Goal: Find specific page/section: Find specific page/section

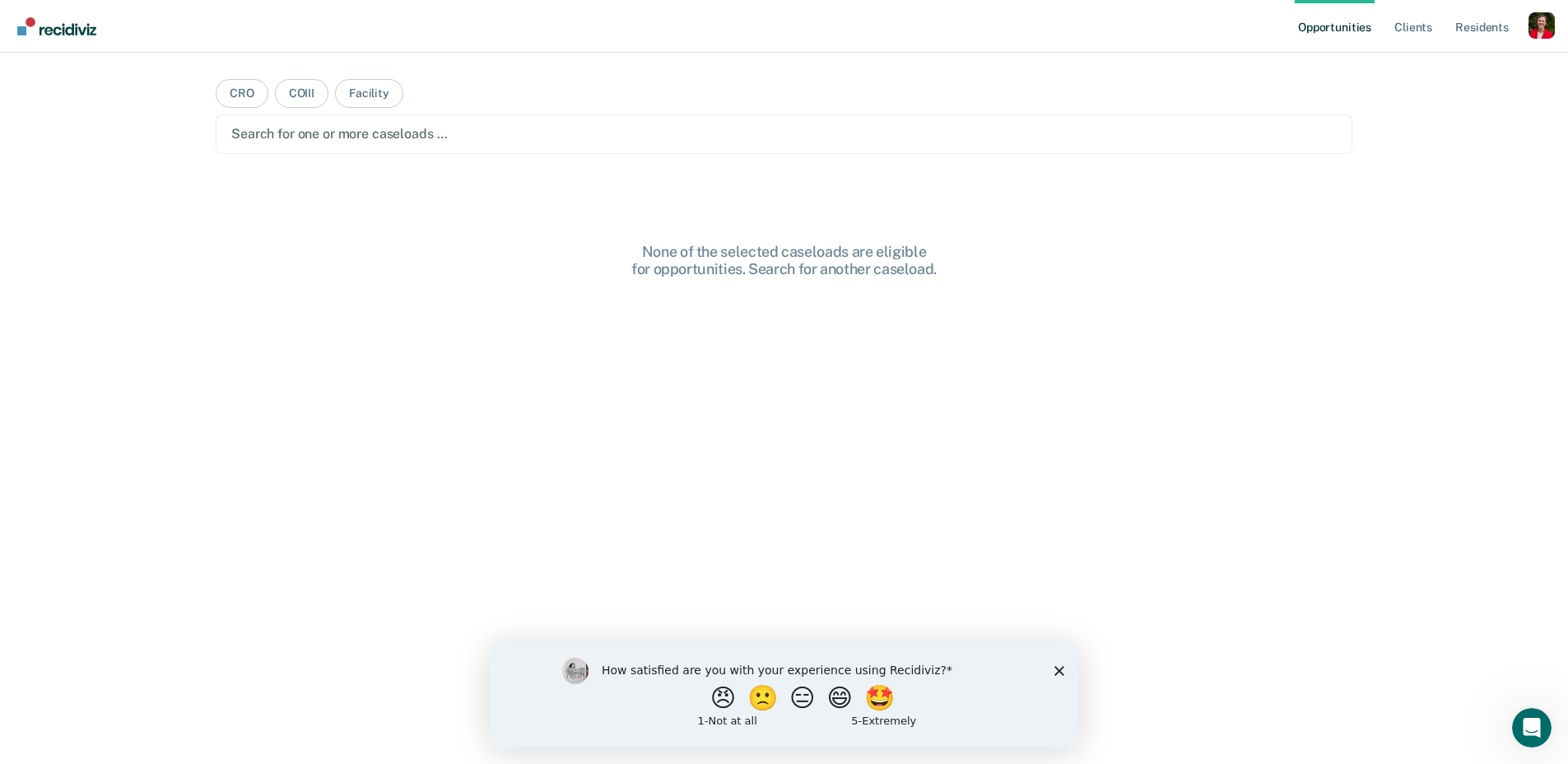
click at [1056, 666] on icon "Close survey" at bounding box center [1059, 670] width 10 height 10
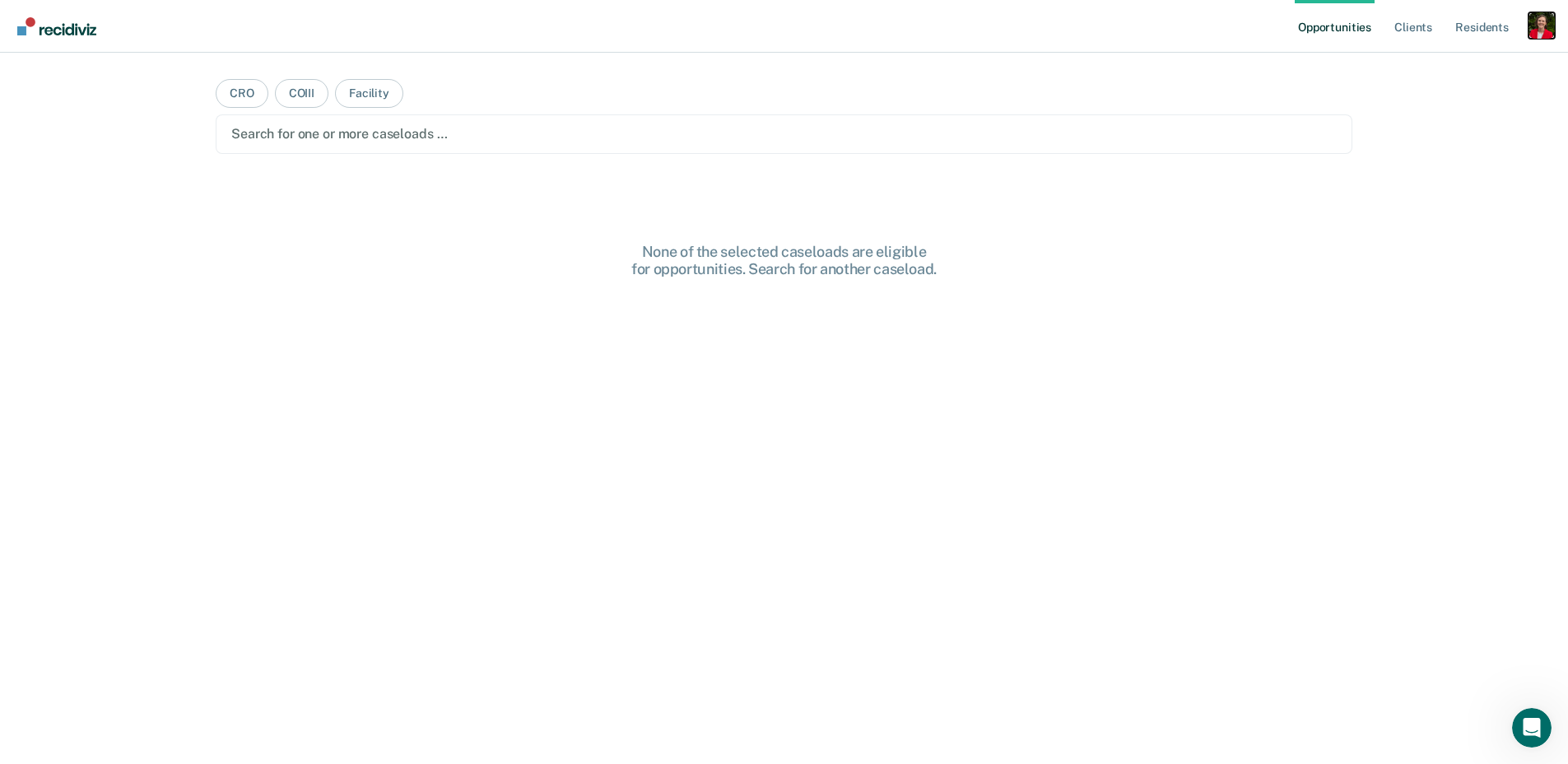
click at [1538, 25] on div "Profile dropdown button" at bounding box center [1542, 25] width 26 height 26
click at [1417, 68] on link "Profile" at bounding box center [1475, 67] width 133 height 14
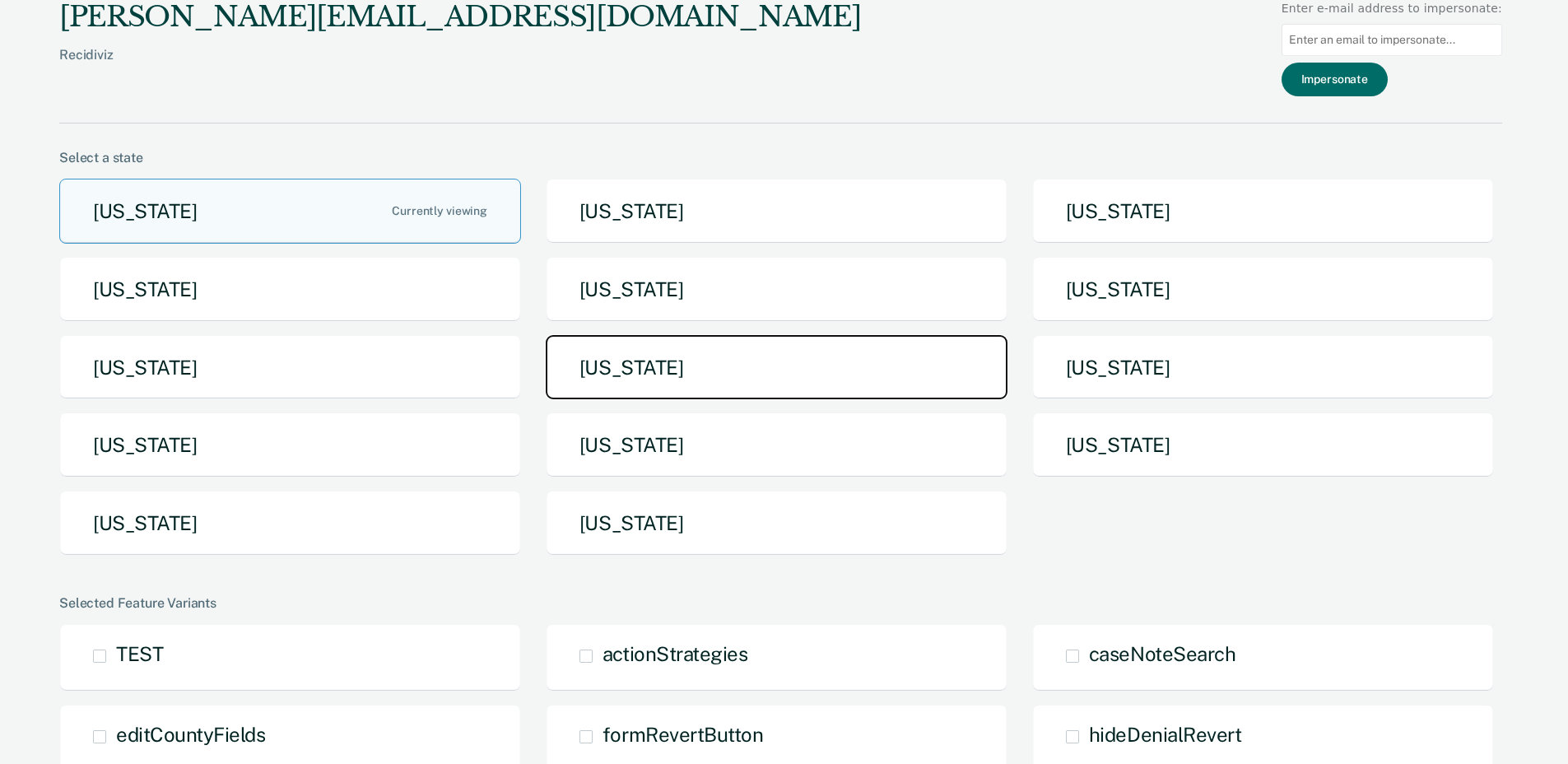
click at [702, 378] on button "[US_STATE]" at bounding box center [776, 368] width 462 height 65
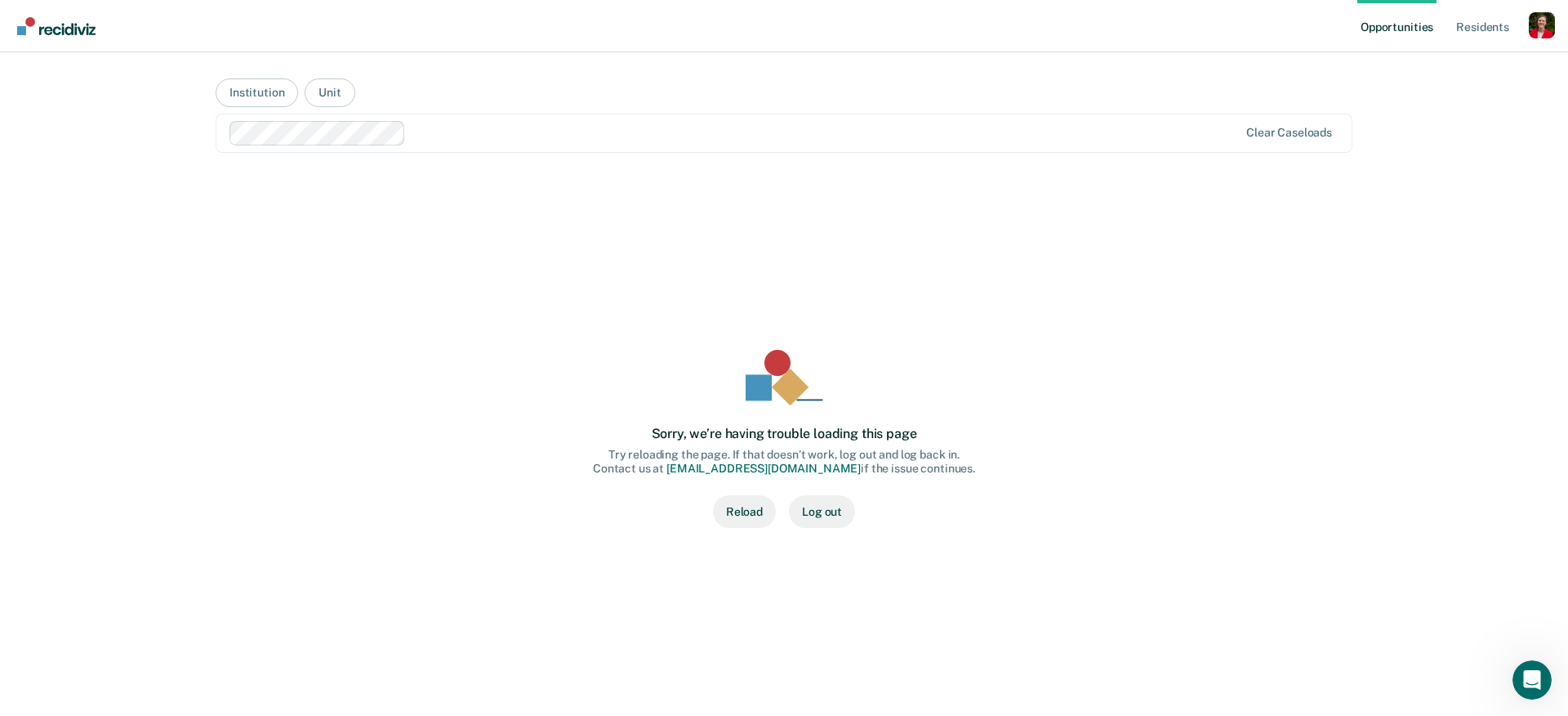
click at [752, 516] on button "Reload" at bounding box center [744, 511] width 63 height 33
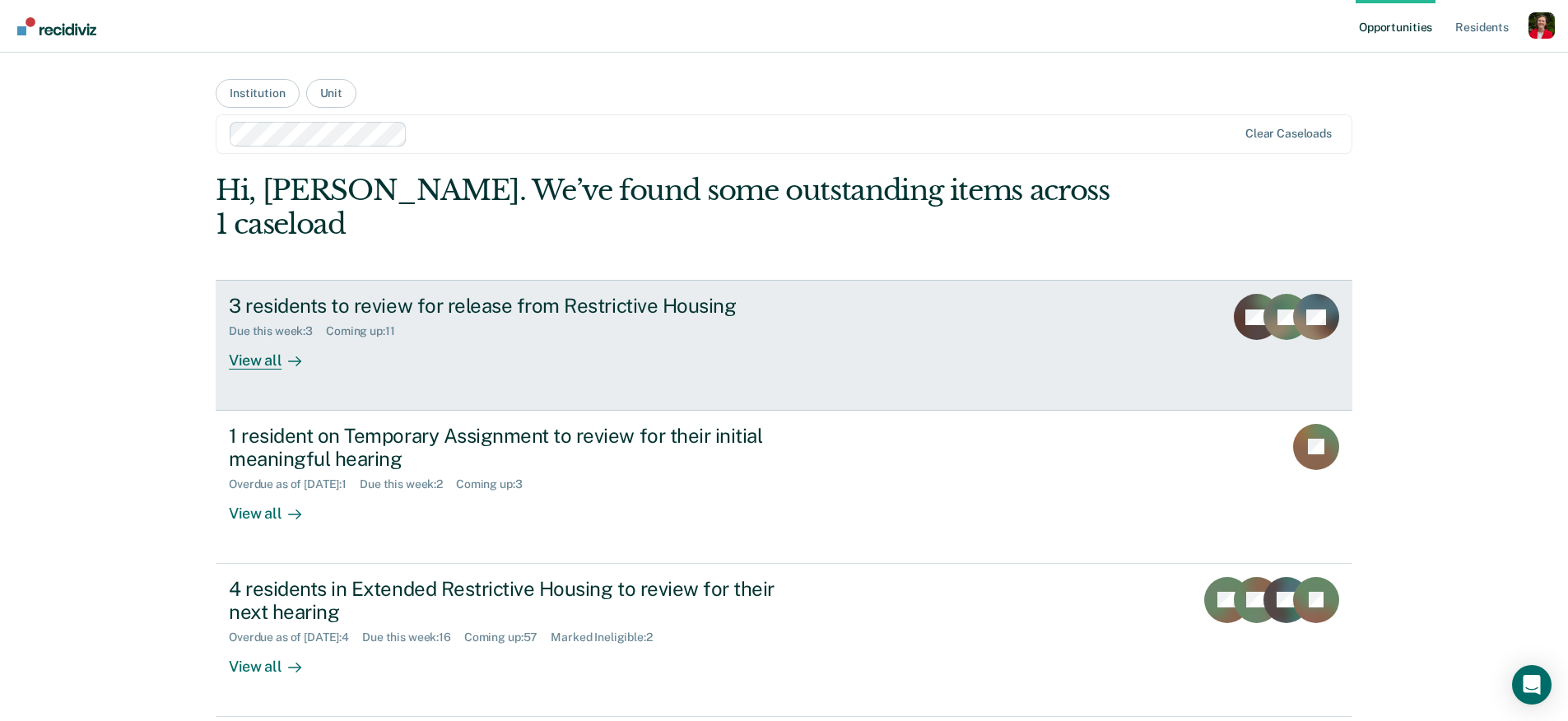
scroll to position [286, 0]
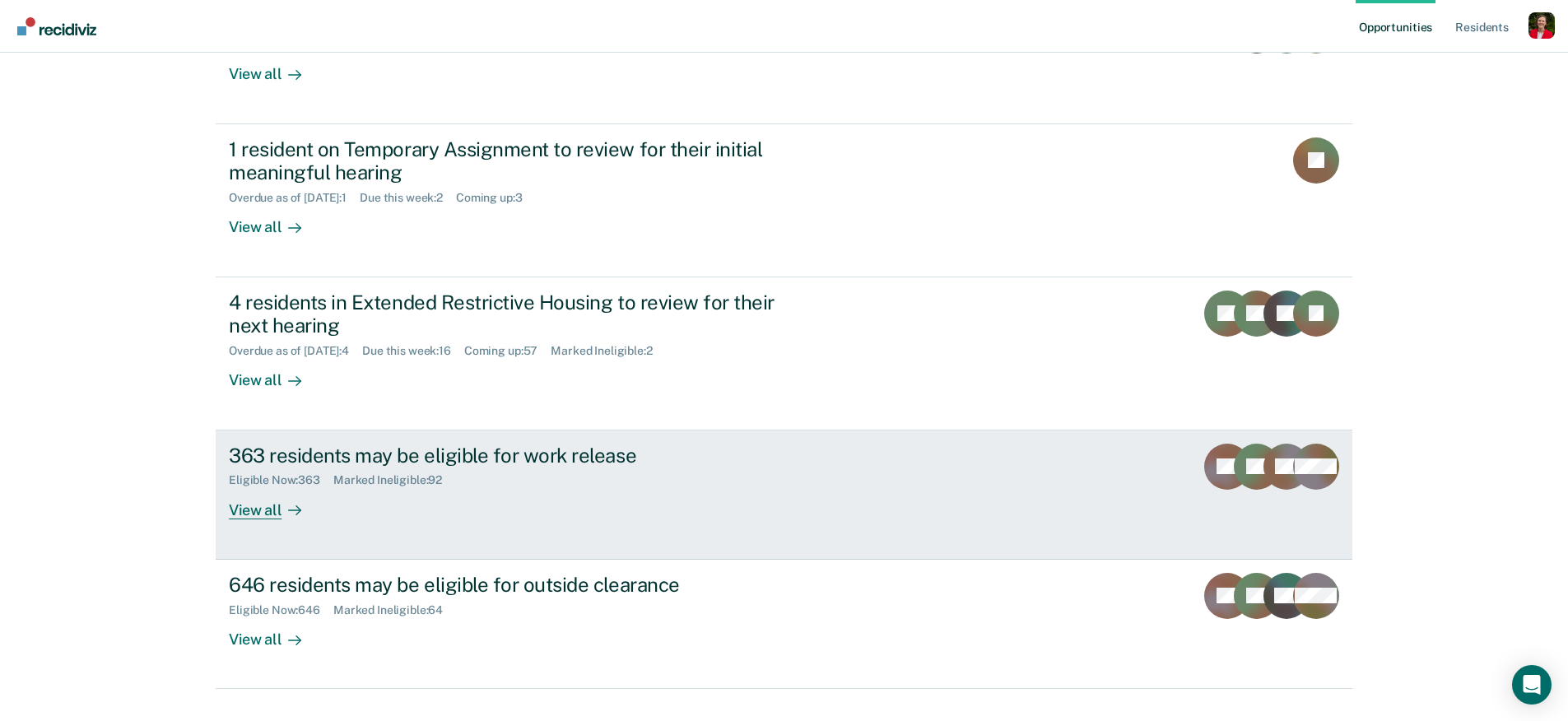
click at [389, 488] on link "363 residents may be eligible for work release Eligible Now : 363 Marked Inelig…" at bounding box center [784, 495] width 1137 height 129
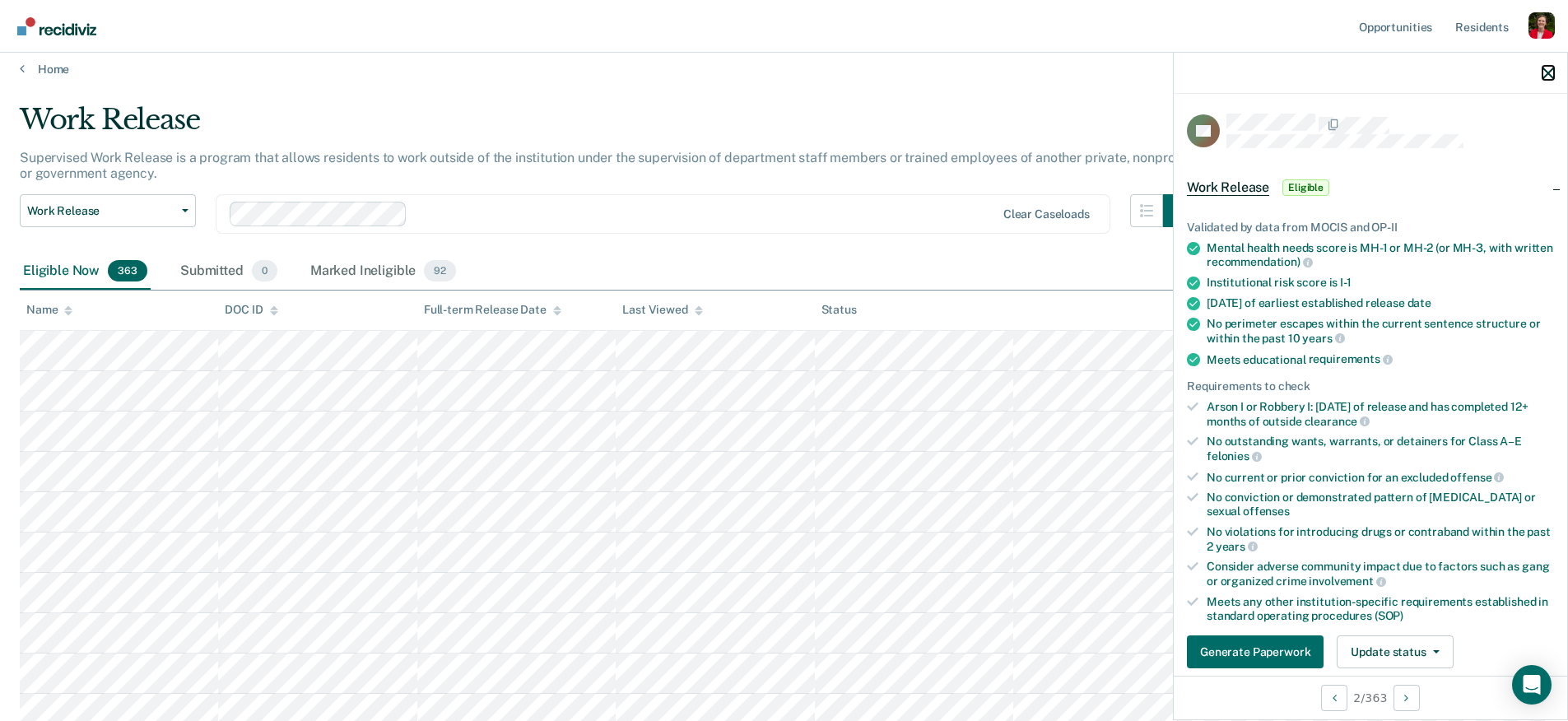
click at [1551, 69] on icon "button" at bounding box center [1549, 73] width 12 height 12
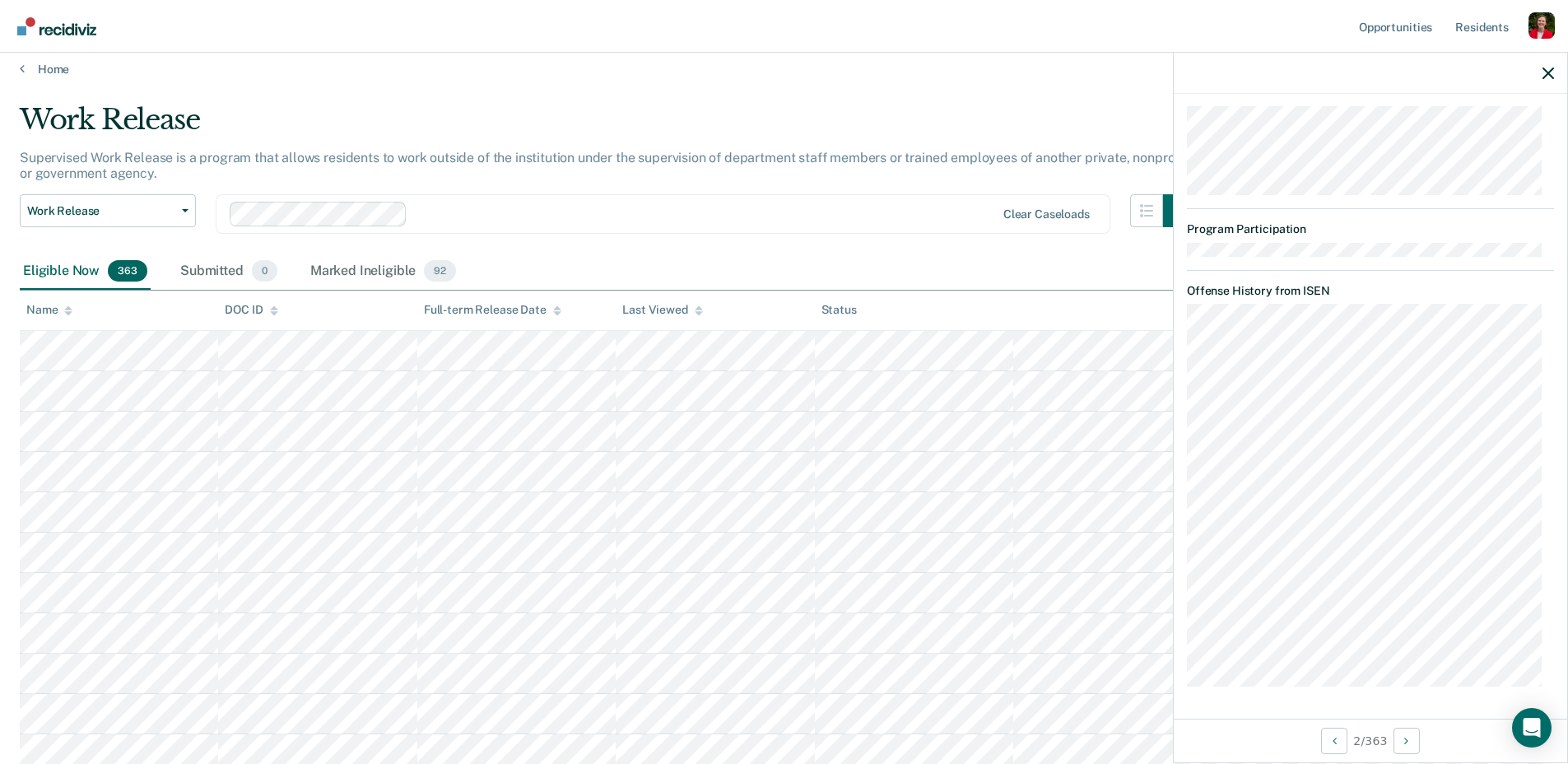
scroll to position [1492, 0]
click at [1549, 64] on div at bounding box center [1371, 73] width 394 height 41
click at [1549, 68] on icon "button" at bounding box center [1549, 74] width 12 height 12
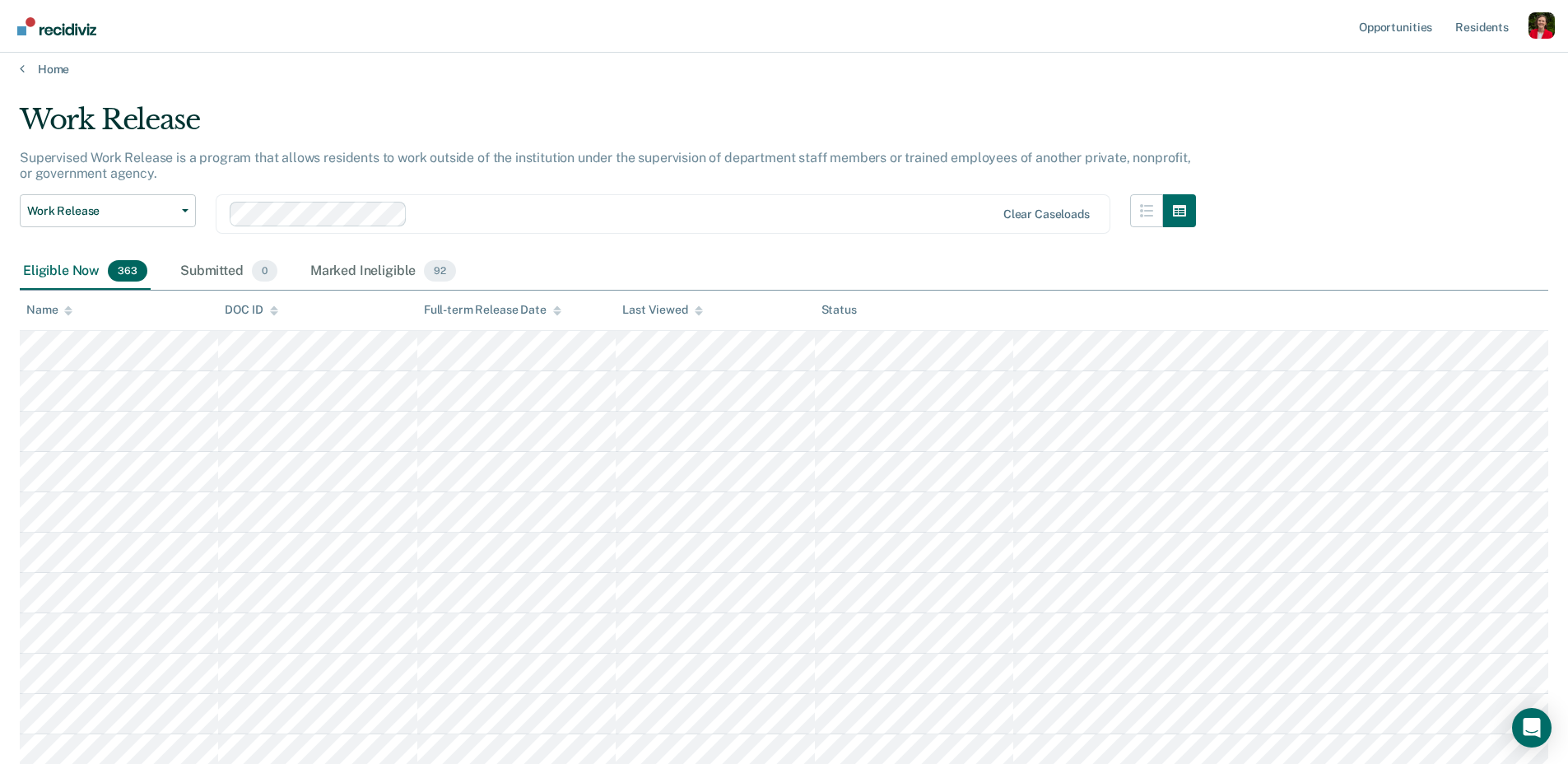
click at [791, 30] on nav "Opportunities Resident s Profile How it works Go to System-Level Trends Log Out" at bounding box center [784, 26] width 1568 height 52
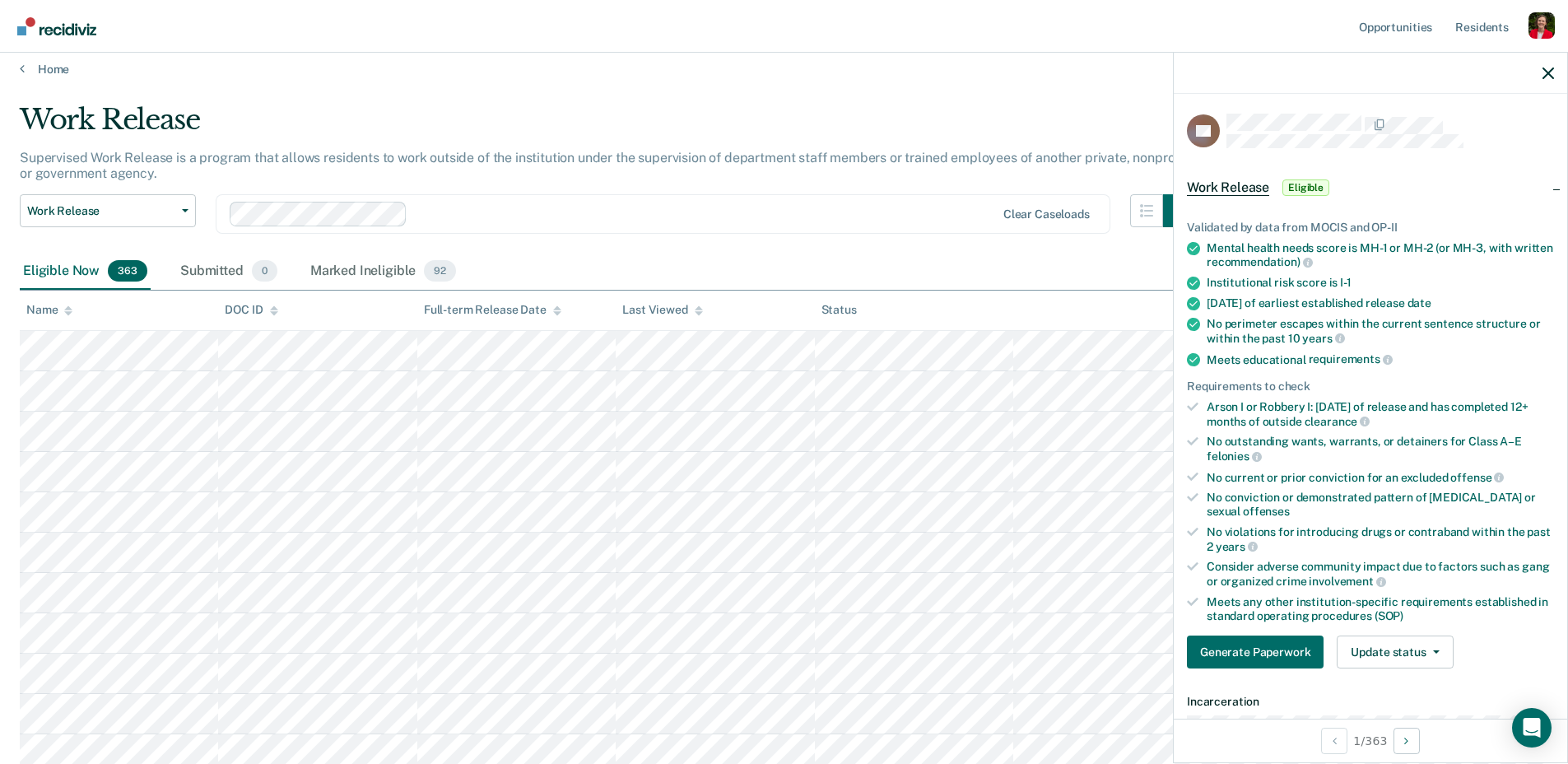
scroll to position [0, 0]
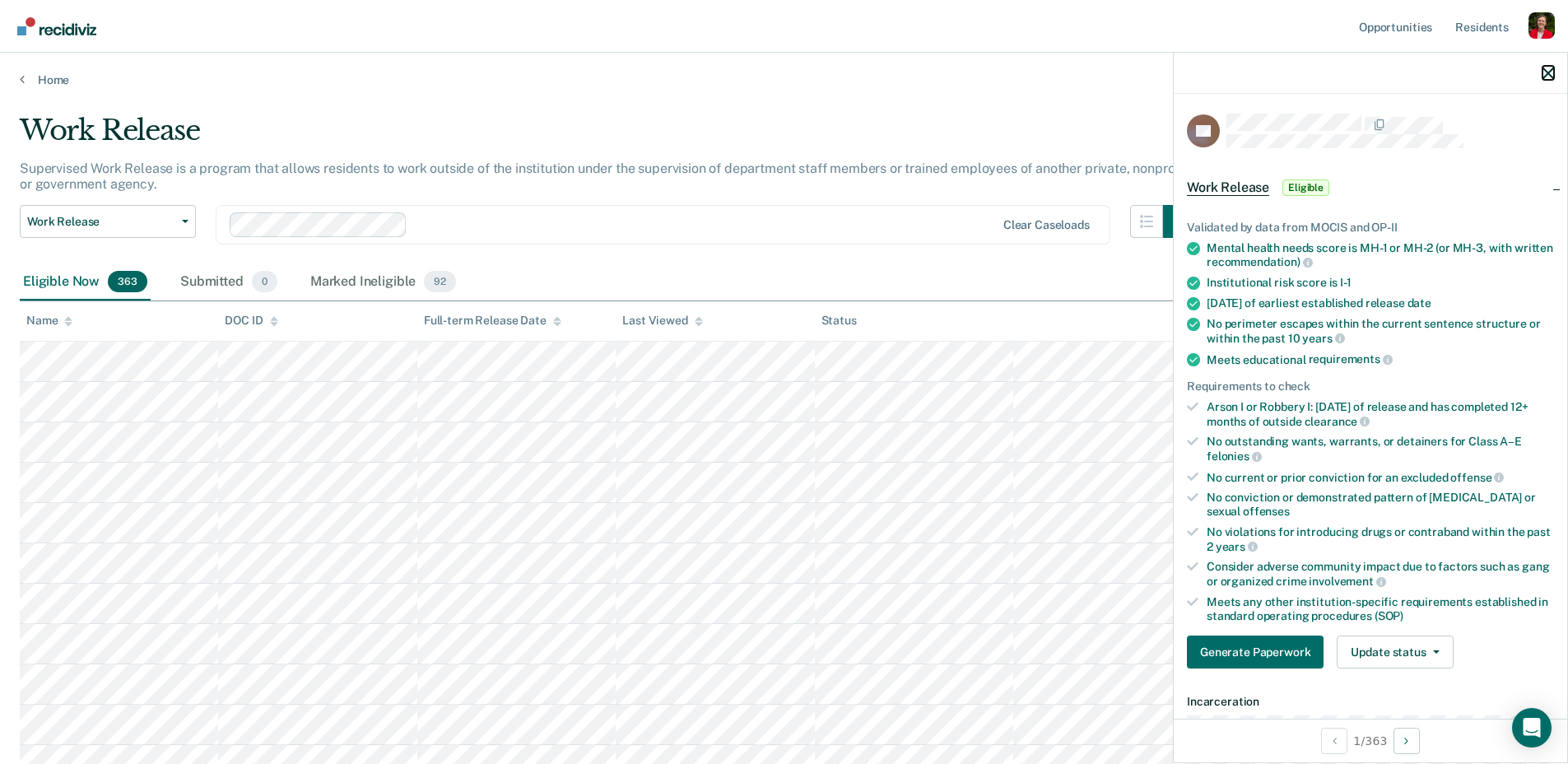
click at [1546, 74] on icon "button" at bounding box center [1549, 74] width 12 height 12
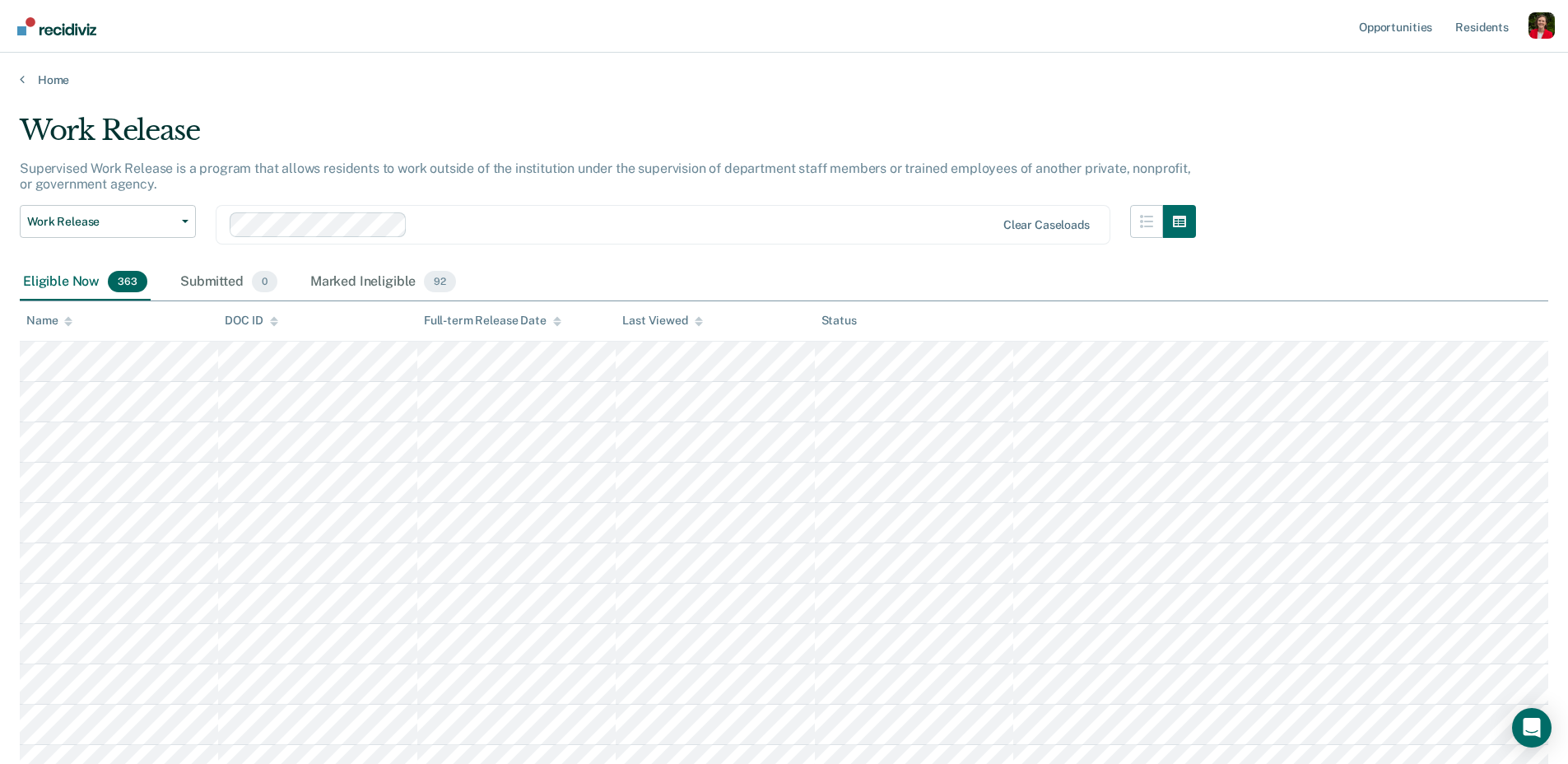
click at [243, 30] on nav "Opportunities Resident s Profile How it works Go to System-Level Trends Log Out" at bounding box center [784, 26] width 1568 height 52
click at [291, 31] on nav "Opportunities Resident s Profile How it works Go to System-Level Trends Log Out" at bounding box center [784, 26] width 1568 height 52
